Goal: Information Seeking & Learning: Understand process/instructions

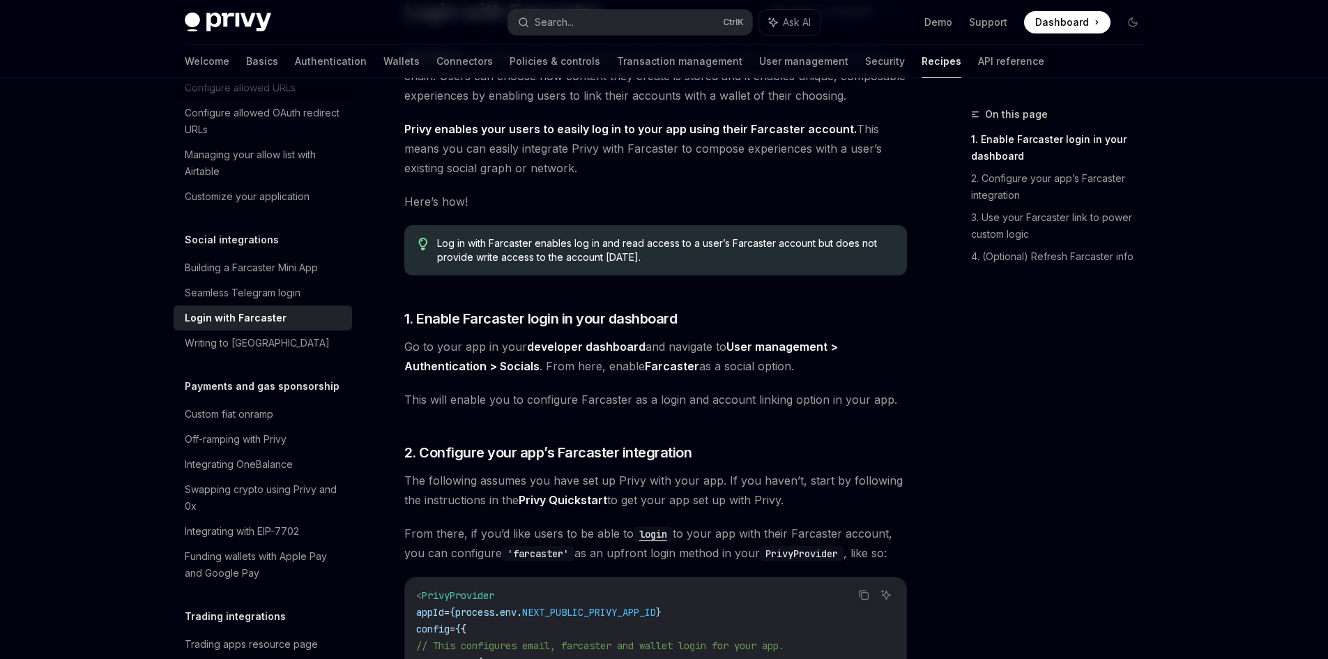
scroll to position [139, 0]
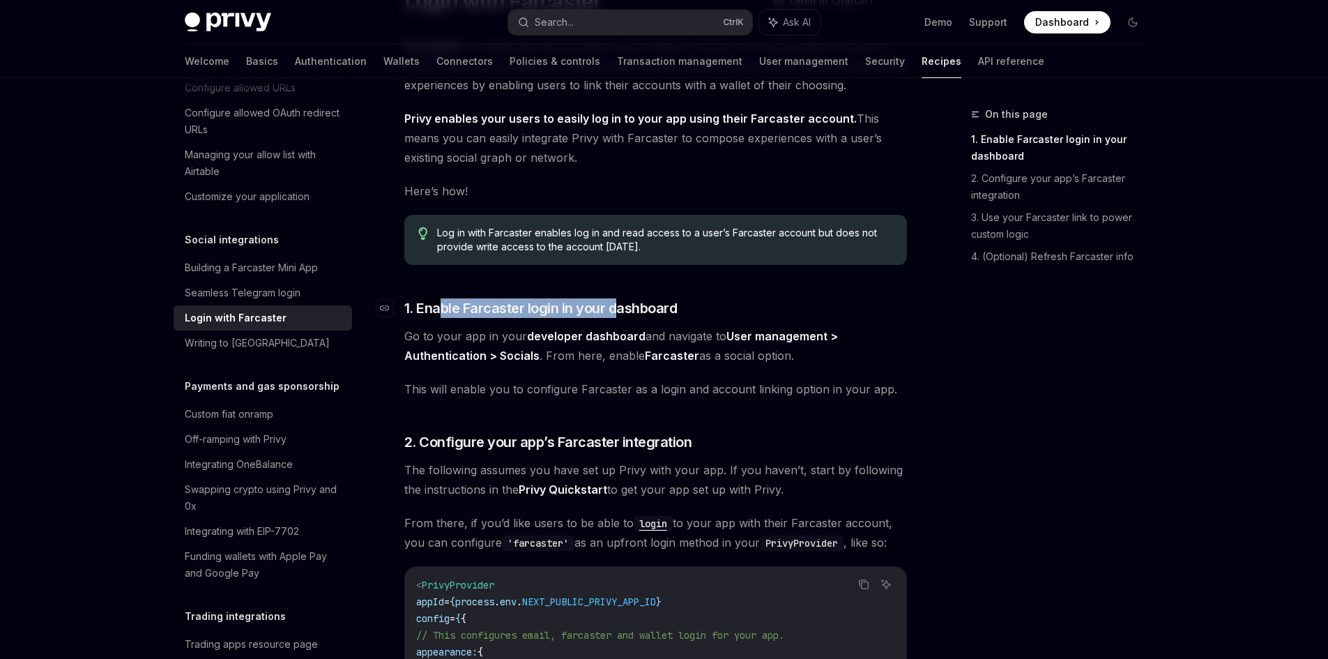
drag, startPoint x: 443, startPoint y: 305, endPoint x: 618, endPoint y: 309, distance: 175.0
click at [618, 309] on span "1. Enable Farcaster login in your dashboard" at bounding box center [540, 308] width 273 height 20
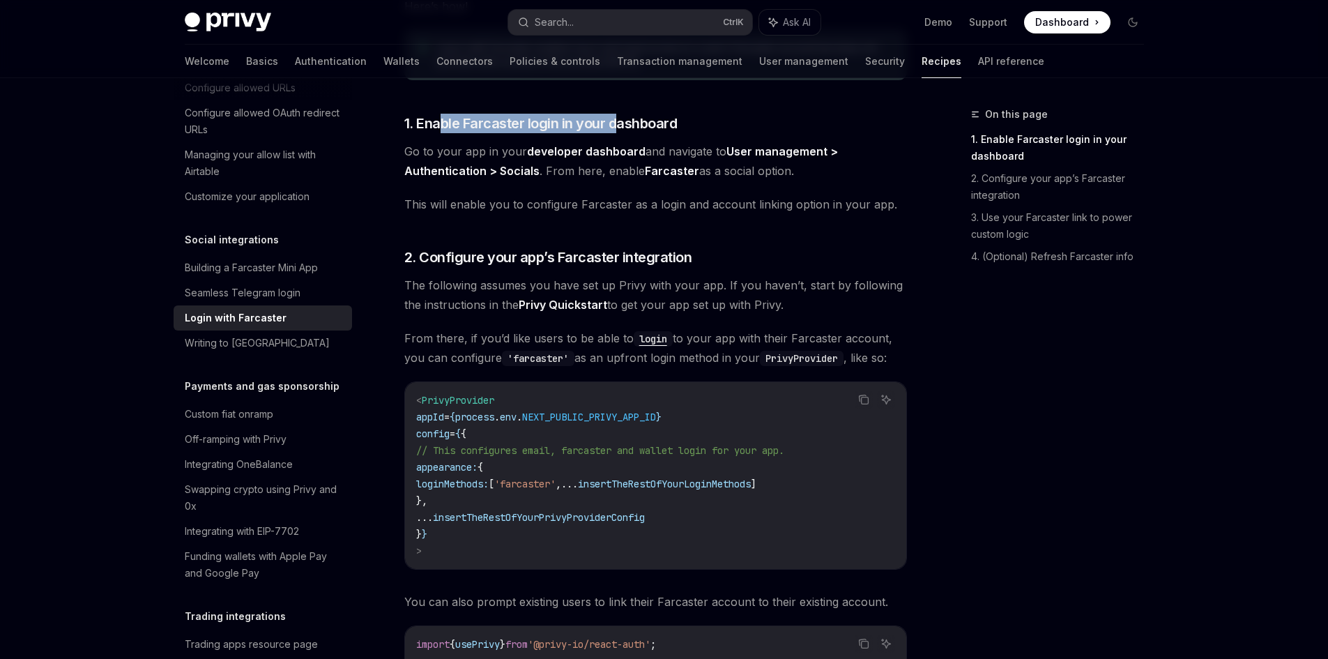
scroll to position [332, 0]
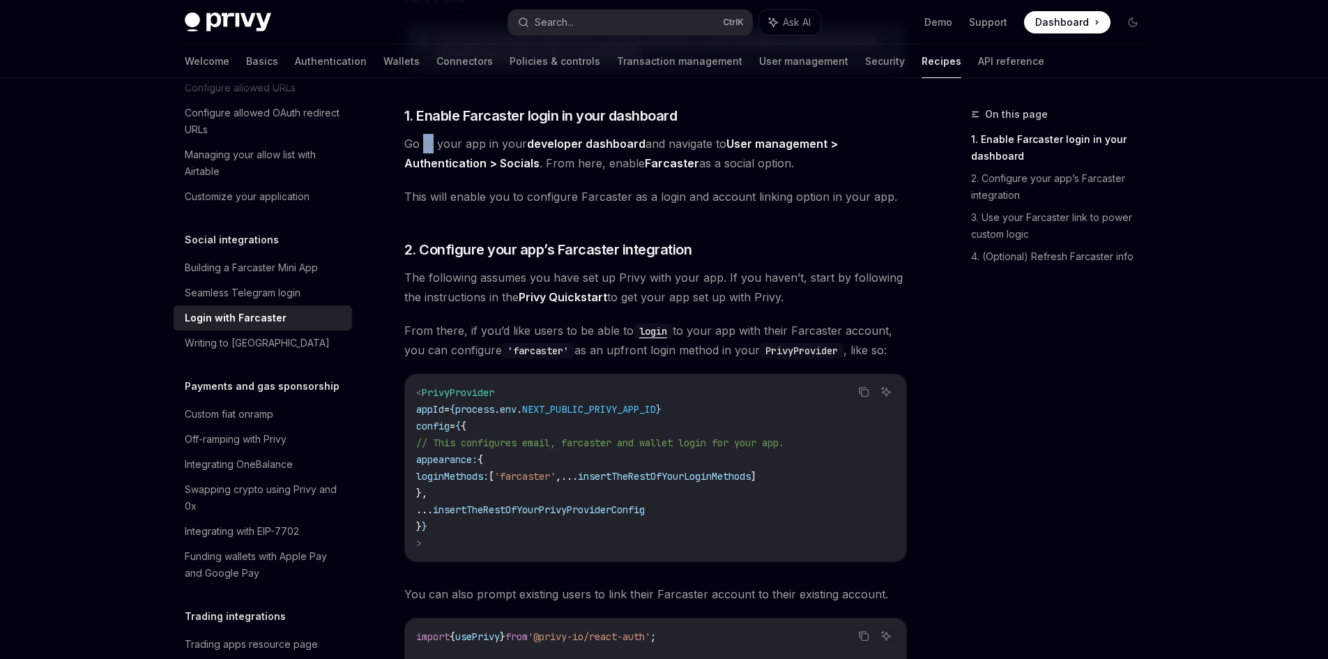
drag, startPoint x: 422, startPoint y: 144, endPoint x: 506, endPoint y: 141, distance: 83.7
click at [440, 142] on span "Go to your app in your developer dashboard and navigate to User management > Au…" at bounding box center [655, 153] width 503 height 39
drag, startPoint x: 568, startPoint y: 141, endPoint x: 600, endPoint y: 148, distance: 32.8
click at [600, 148] on link "developer dashboard" at bounding box center [586, 144] width 118 height 15
click at [589, 161] on span "Go to your app in your developer dashboard and navigate to User management > Au…" at bounding box center [655, 153] width 503 height 39
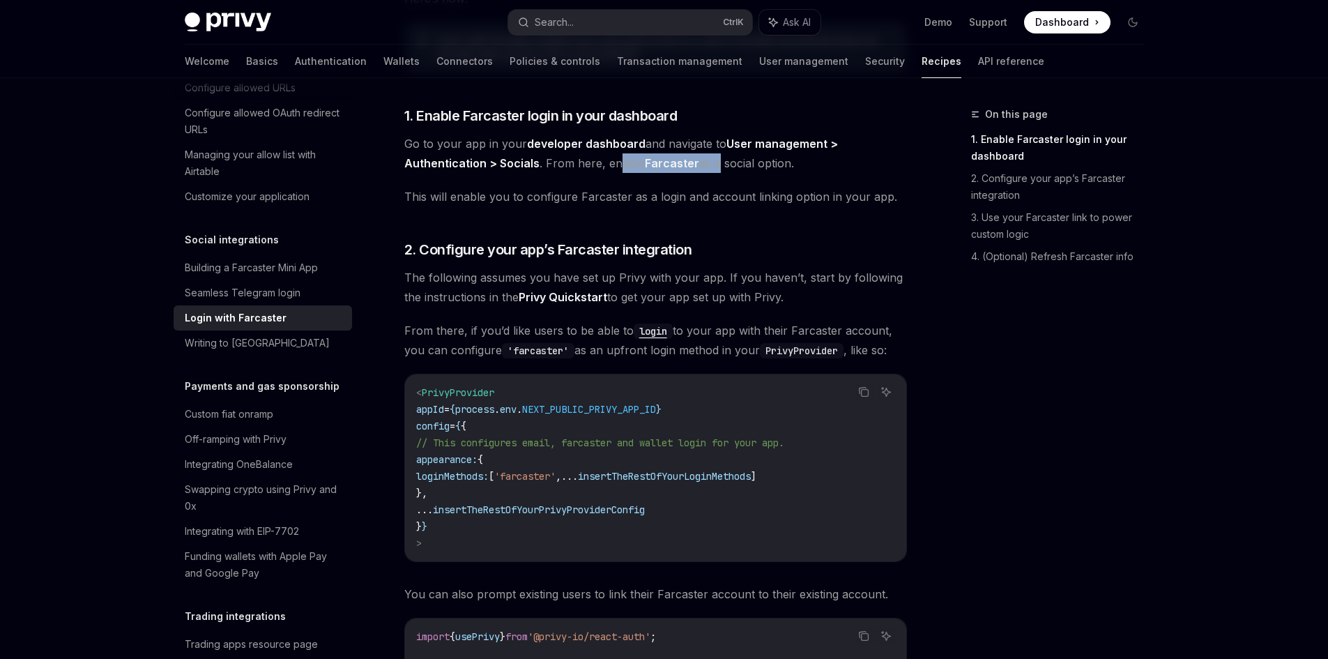
drag, startPoint x: 638, startPoint y: 159, endPoint x: 710, endPoint y: 164, distance: 72.7
click at [712, 163] on span "Go to your app in your developer dashboard and navigate to User management > Au…" at bounding box center [655, 153] width 503 height 39
drag, startPoint x: 470, startPoint y: 253, endPoint x: 585, endPoint y: 252, distance: 115.0
click at [585, 252] on span "2. Configure your app’s Farcaster integration" at bounding box center [548, 250] width 288 height 20
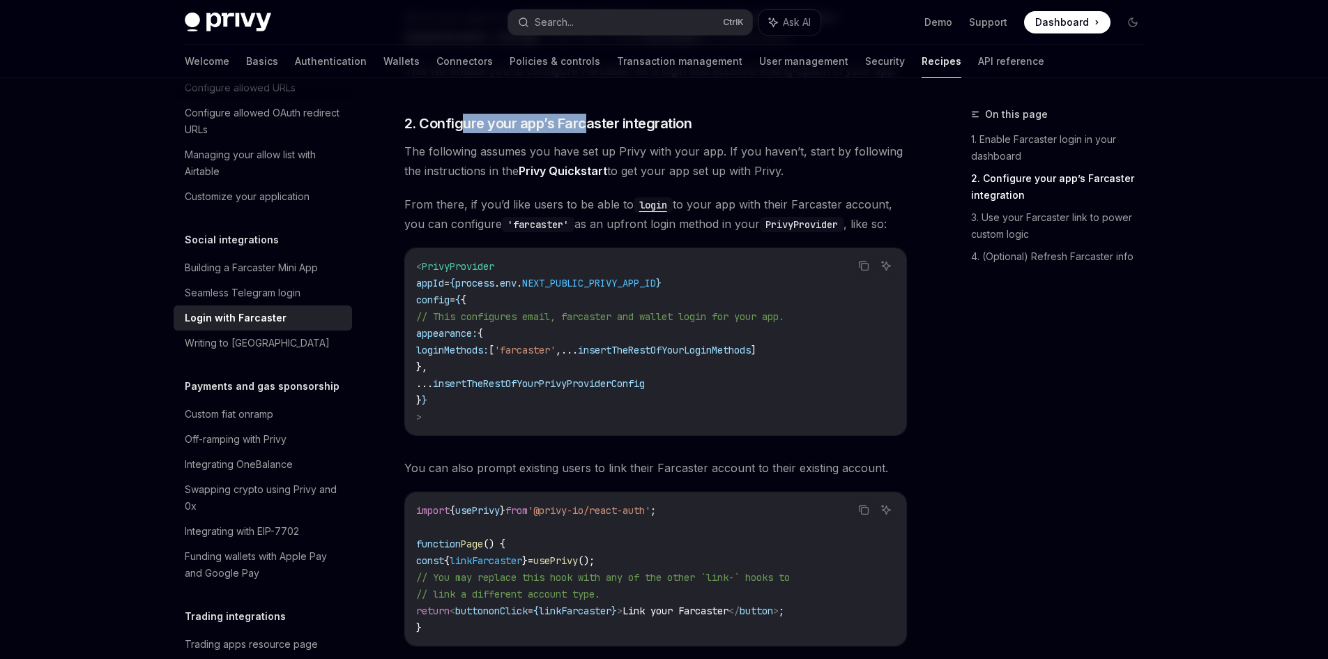
scroll to position [466, 0]
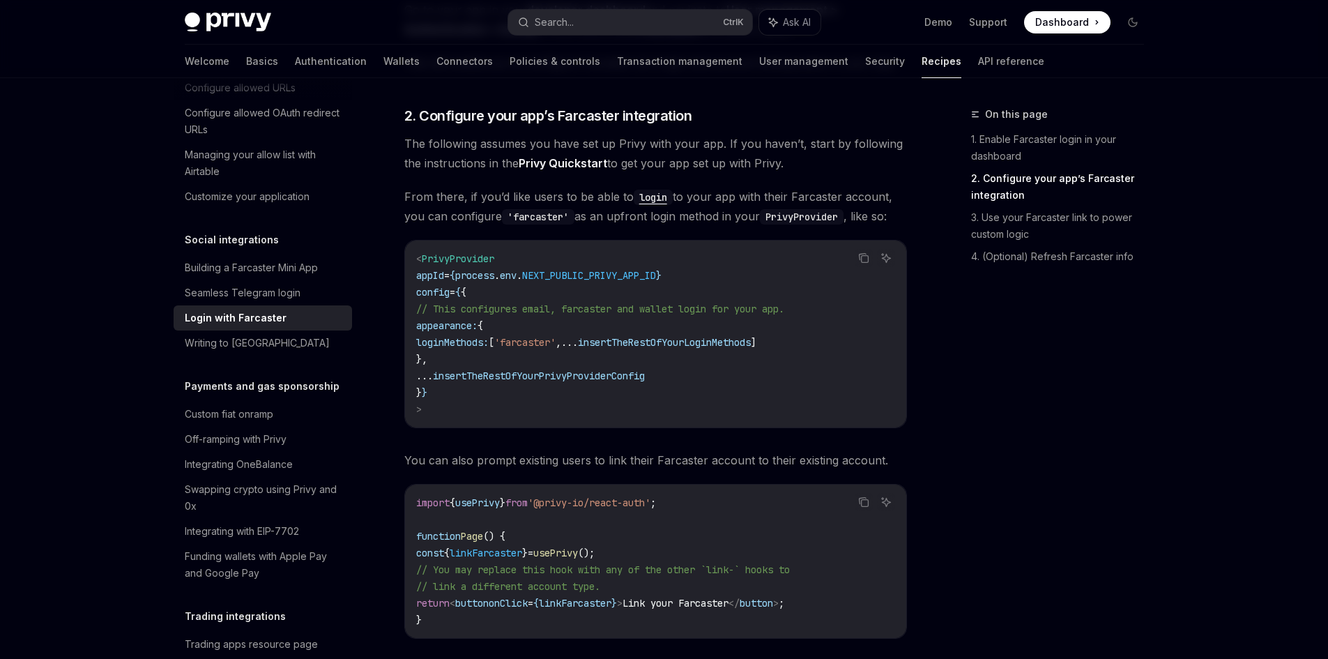
click at [1000, 388] on div "On this page 1. Enable Farcaster login in your dashboard 2. Configure your app’…" at bounding box center [1049, 382] width 212 height 553
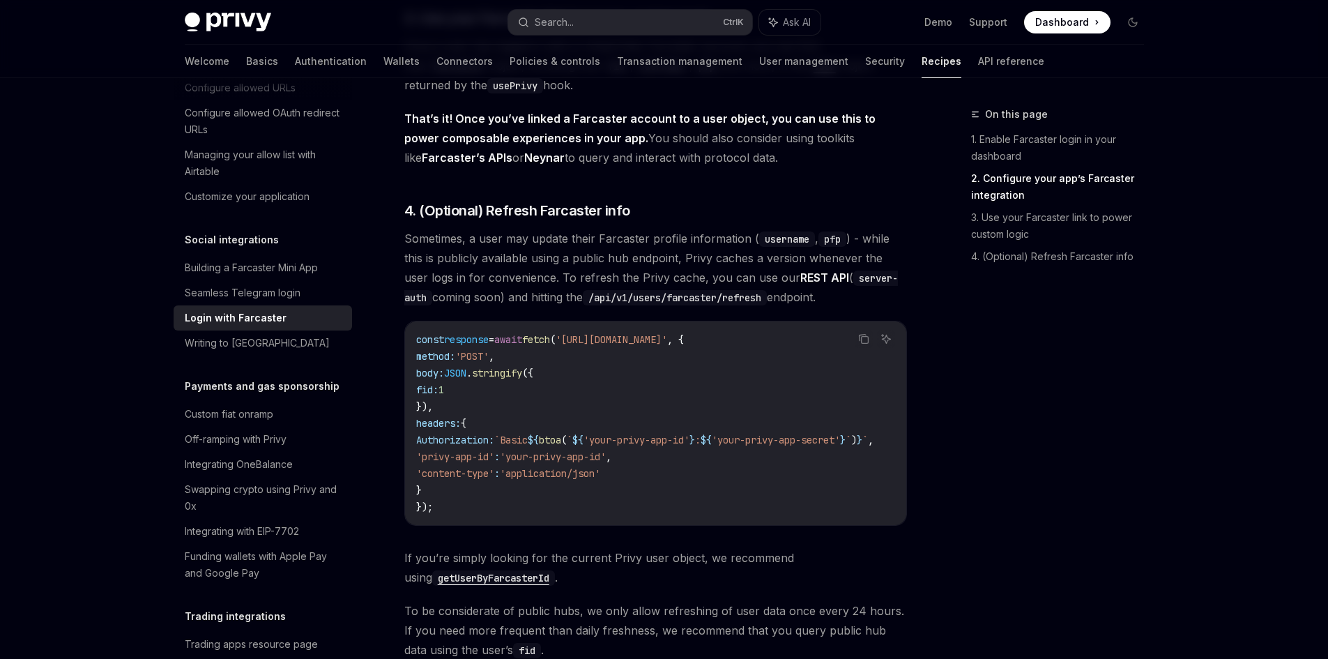
scroll to position [1342, 0]
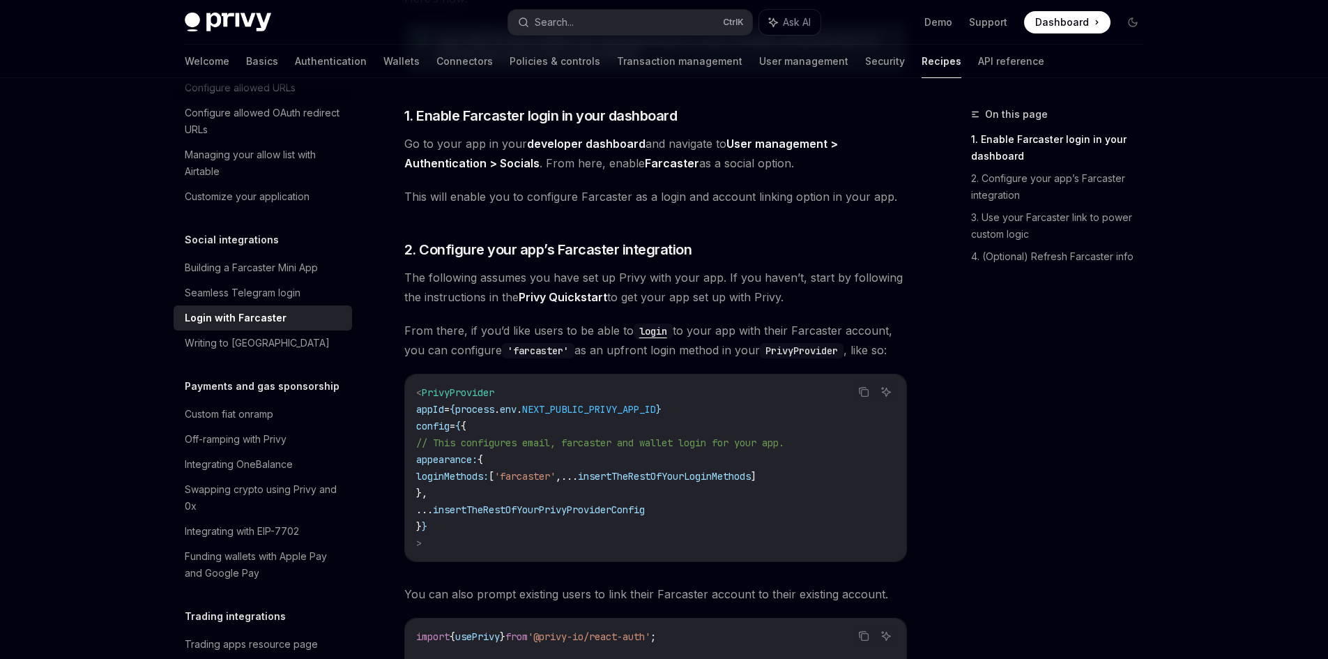
type textarea "*"
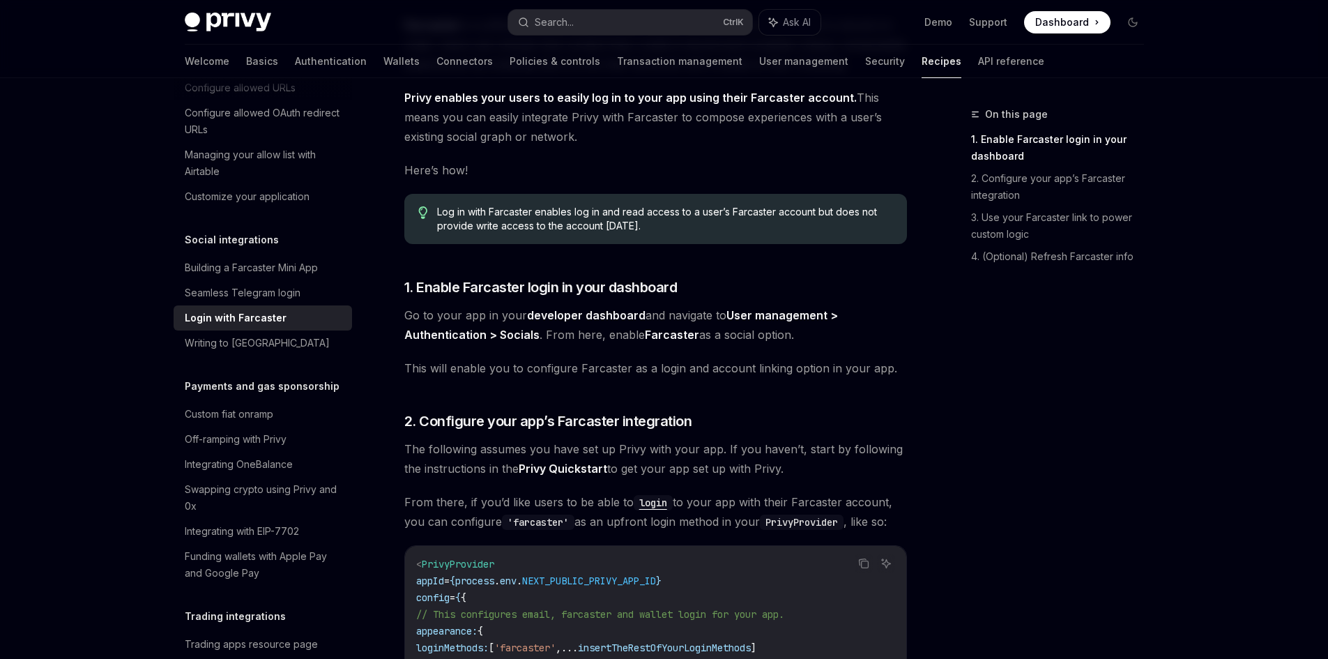
scroll to position [139, 0]
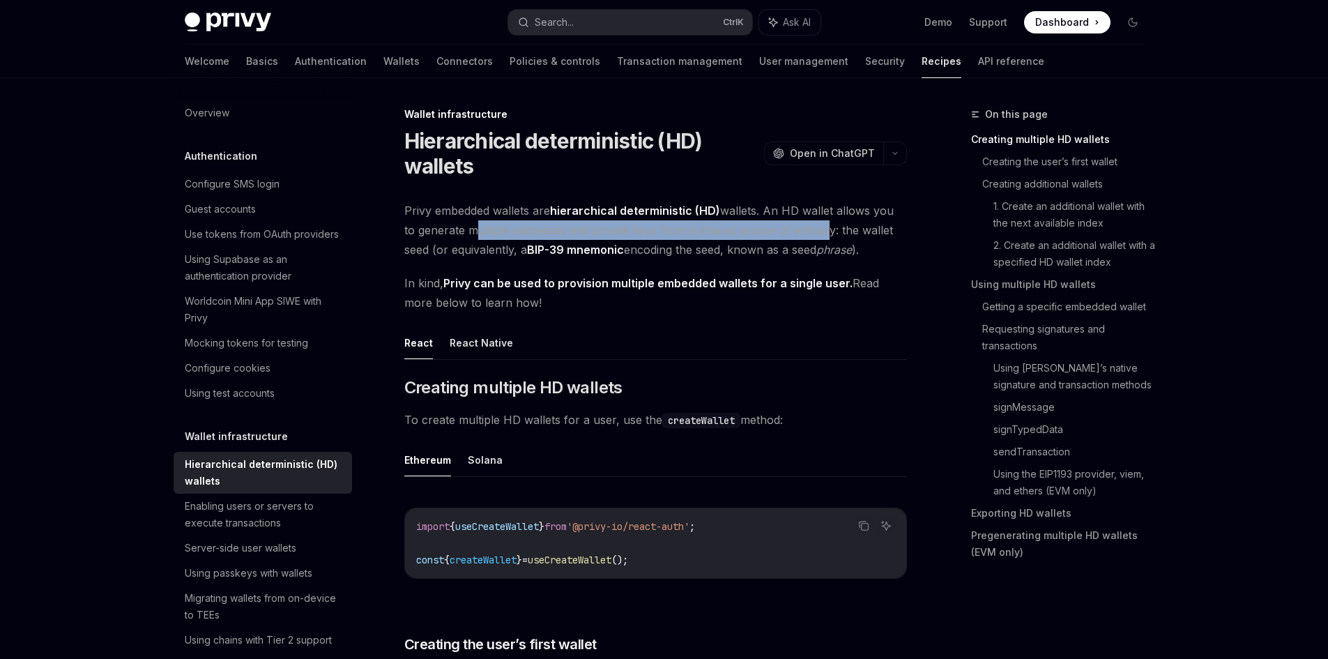
drag, startPoint x: 454, startPoint y: 233, endPoint x: 802, endPoint y: 232, distance: 348.5
click at [802, 232] on span "Privy embedded wallets are hierarchical deterministic (HD) wallets. An HD walle…" at bounding box center [655, 230] width 503 height 59
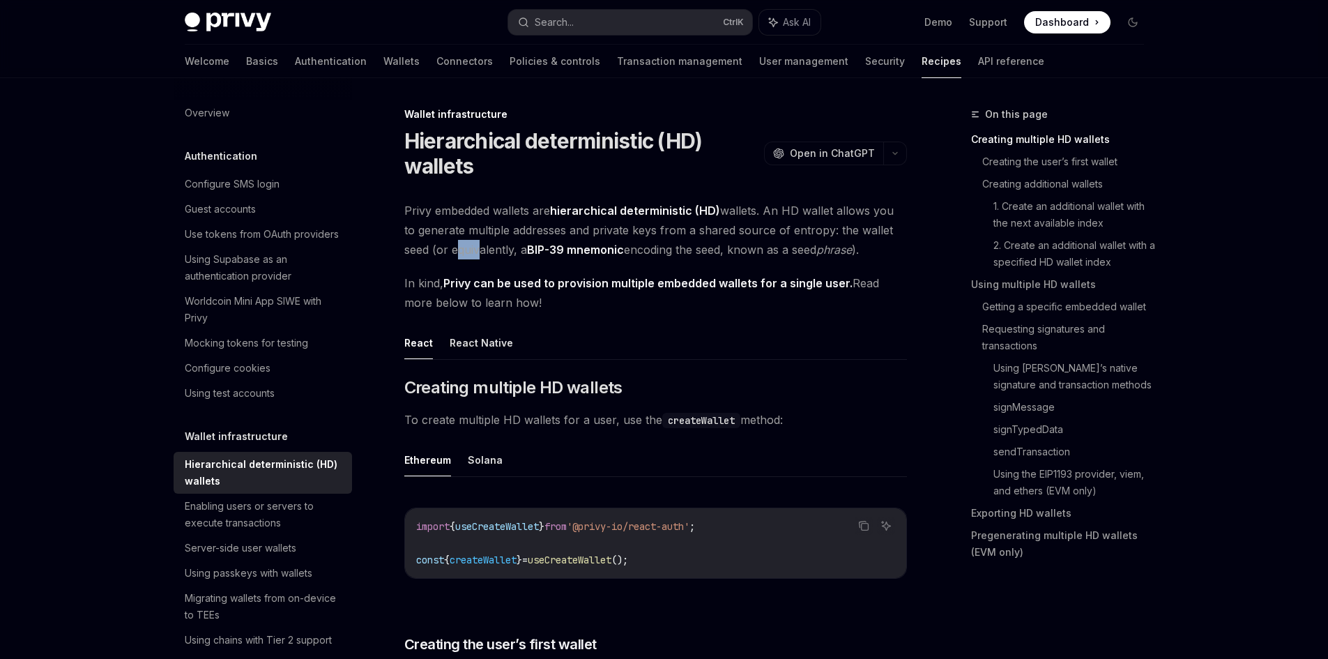
drag, startPoint x: 424, startPoint y: 250, endPoint x: 451, endPoint y: 251, distance: 27.2
click at [450, 251] on span "Privy embedded wallets are hierarchical deterministic (HD) wallets. An HD walle…" at bounding box center [655, 230] width 503 height 59
drag, startPoint x: 411, startPoint y: 288, endPoint x: 429, endPoint y: 286, distance: 18.2
click at [429, 286] on span "In kind, Privy can be used to provision multiple embedded wallets for a single …" at bounding box center [655, 292] width 503 height 39
drag, startPoint x: 575, startPoint y: 286, endPoint x: 678, endPoint y: 289, distance: 102.5
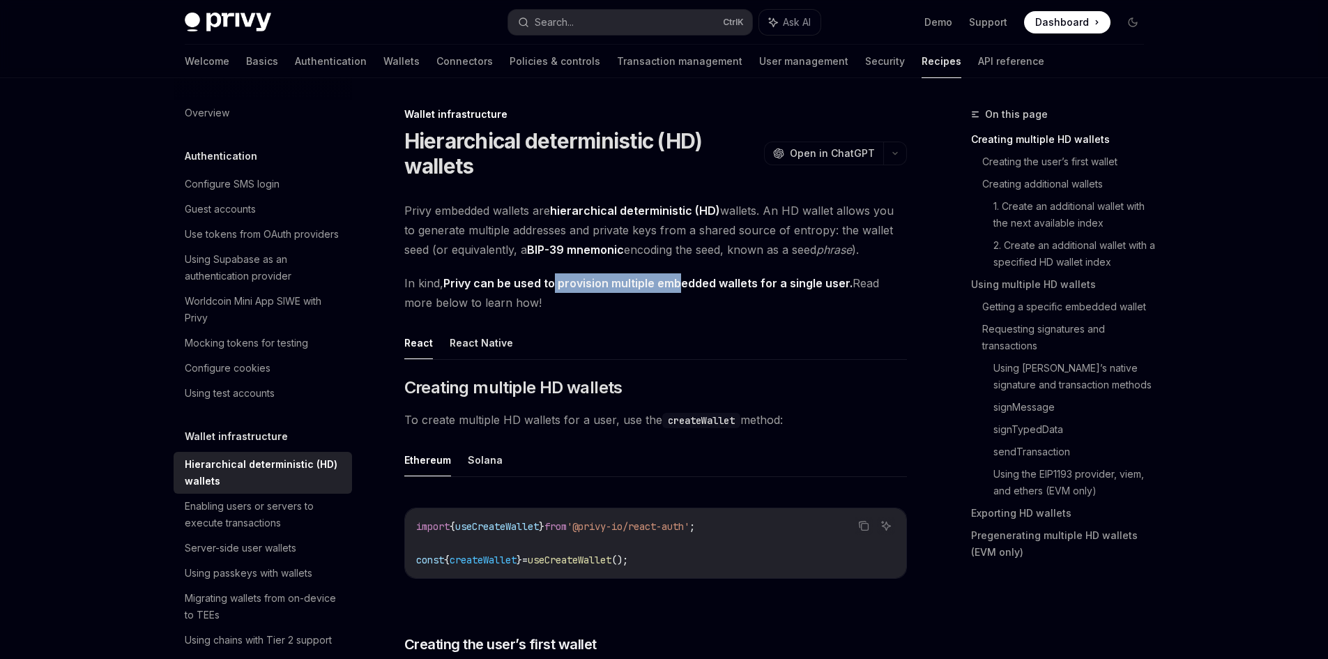
click at [678, 289] on strong "Privy can be used to provision multiple embedded wallets for a single user." at bounding box center [647, 283] width 409 height 14
drag, startPoint x: 788, startPoint y: 292, endPoint x: 848, endPoint y: 299, distance: 59.7
click at [848, 299] on span "In kind, Privy can be used to provision multiple embedded wallets for a single …" at bounding box center [655, 292] width 503 height 39
click at [728, 289] on strong "Privy can be used to provision multiple embedded wallets for a single user." at bounding box center [647, 283] width 409 height 14
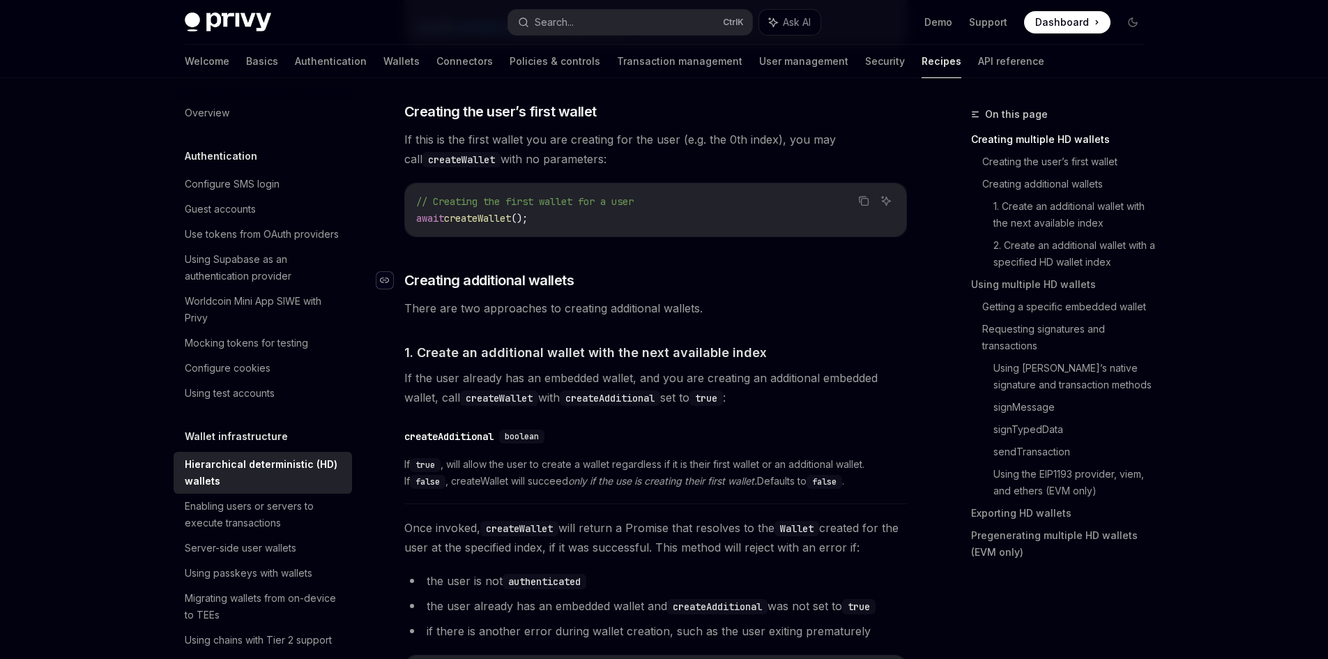
scroll to position [558, 0]
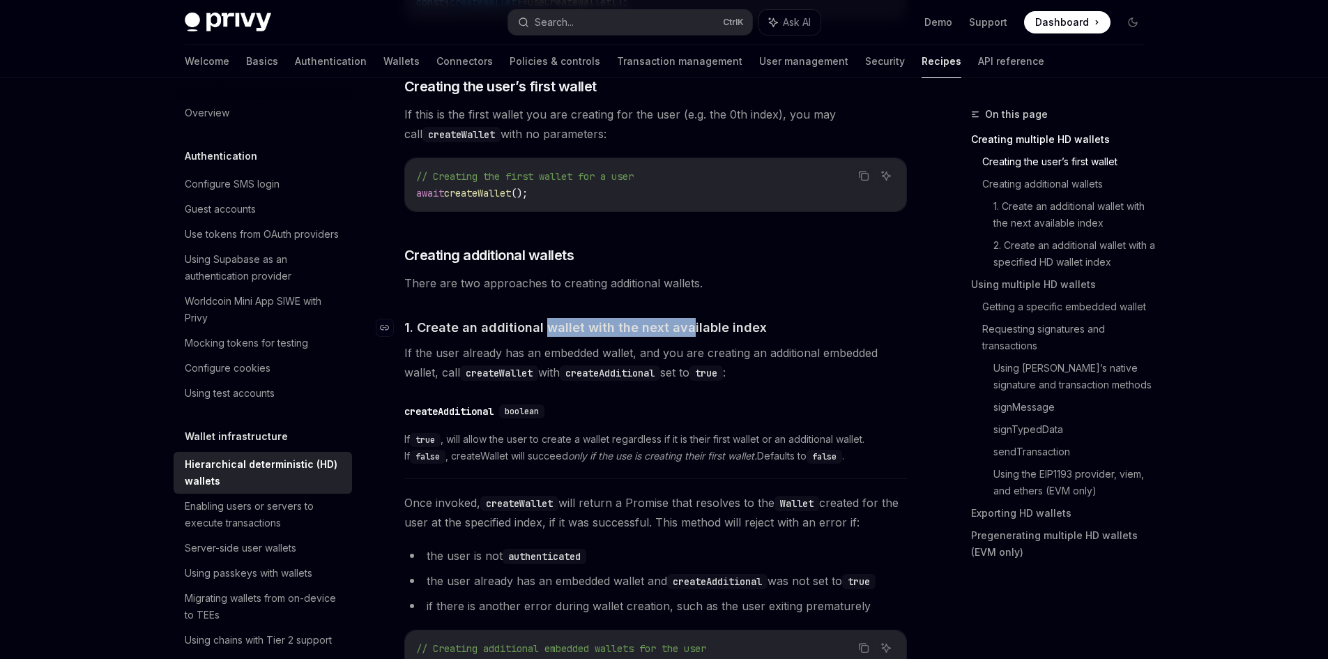
drag, startPoint x: 545, startPoint y: 321, endPoint x: 684, endPoint y: 325, distance: 139.5
click at [684, 325] on span "1. Create an additional wallet with the next available index" at bounding box center [585, 327] width 362 height 19
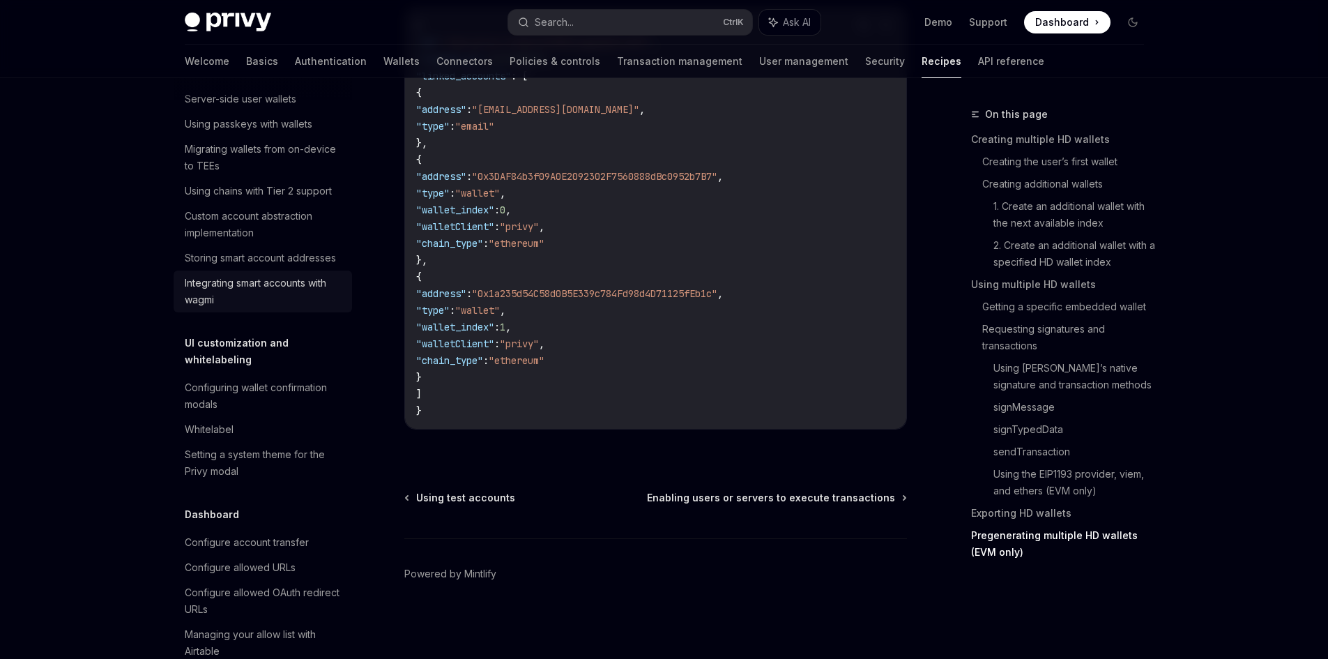
scroll to position [488, 0]
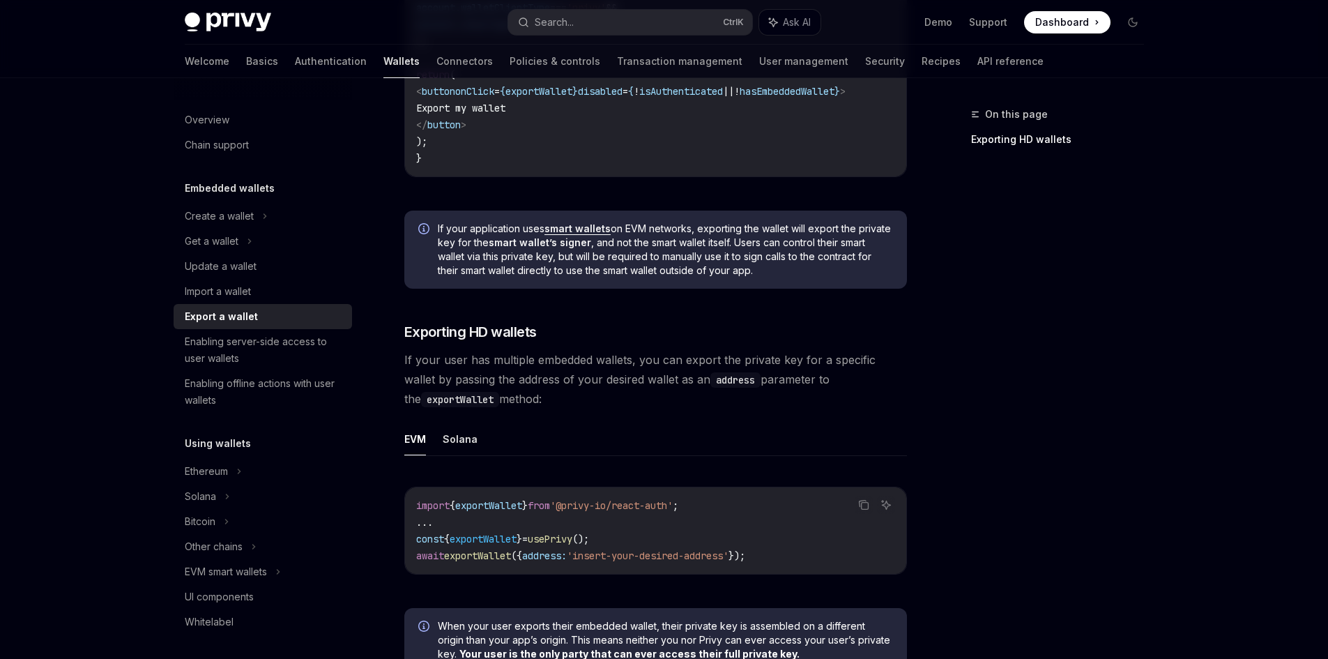
scroll to position [1046, 0]
